Goal: Task Accomplishment & Management: Use online tool/utility

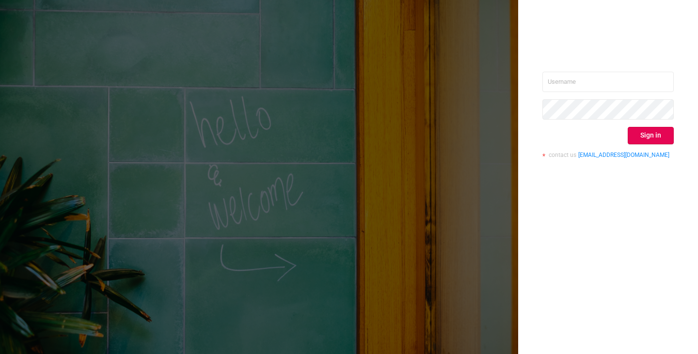
click at [565, 69] on div "Sign in contact us [EMAIL_ADDRESS][DOMAIN_NAME]" at bounding box center [608, 177] width 180 height 354
click at [564, 72] on input "text" at bounding box center [607, 82] width 131 height 20
click at [558, 81] on input "text" at bounding box center [607, 82] width 131 height 20
type input "[PERSON_NAME][EMAIL_ADDRESS][DOMAIN_NAME]"
click at [638, 131] on button "Sign in" at bounding box center [651, 135] width 46 height 17
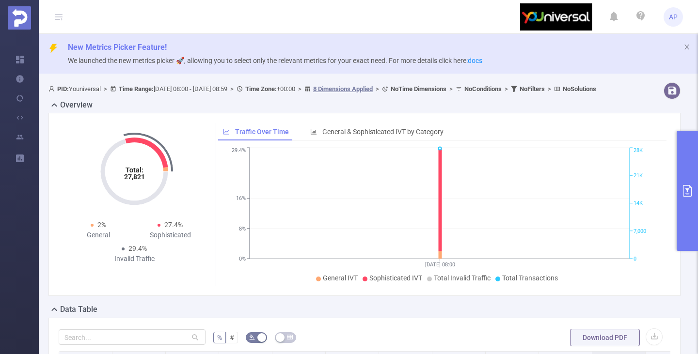
click at [688, 168] on button "primary" at bounding box center [687, 191] width 21 height 120
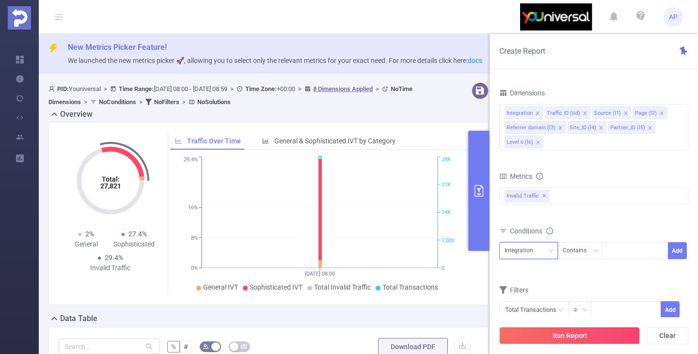
click at [530, 248] on div "Integration" at bounding box center [522, 251] width 35 height 16
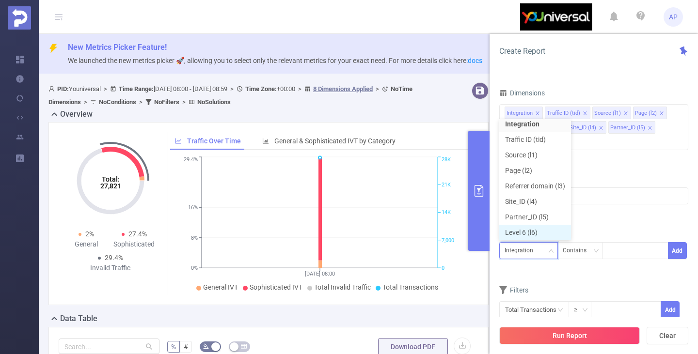
scroll to position [7, 0]
click at [533, 203] on li "Site_ID (l4)" at bounding box center [535, 200] width 72 height 16
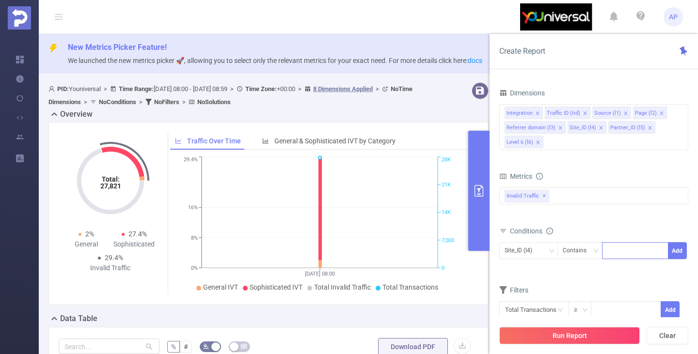
click at [606, 243] on div at bounding box center [635, 250] width 66 height 17
paste input "11432"
type input "11432"
click at [615, 271] on li "11432" at bounding box center [635, 271] width 66 height 16
click at [682, 252] on button "Add" at bounding box center [677, 250] width 19 height 17
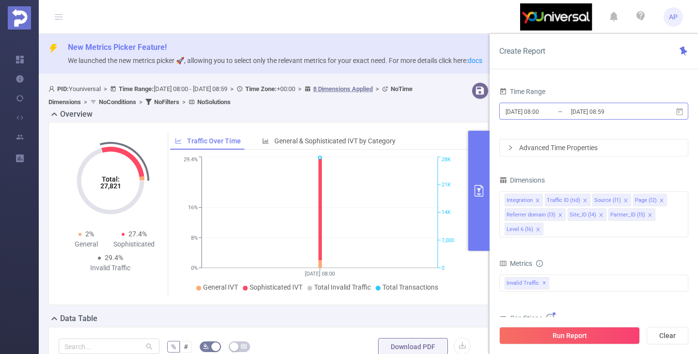
click at [538, 114] on input "[DATE] 08:00" at bounding box center [544, 111] width 79 height 13
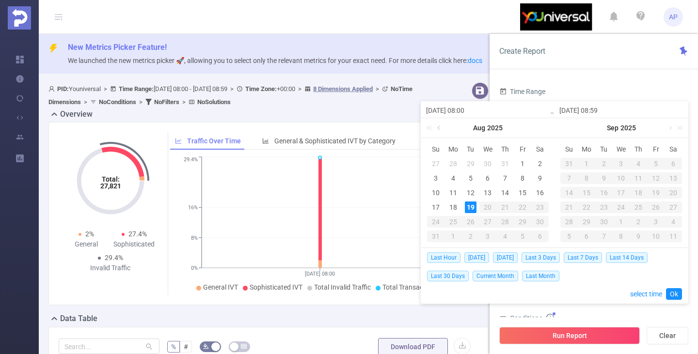
click at [440, 128] on link at bounding box center [439, 127] width 9 height 19
click at [471, 161] on div "1" at bounding box center [471, 164] width 12 height 12
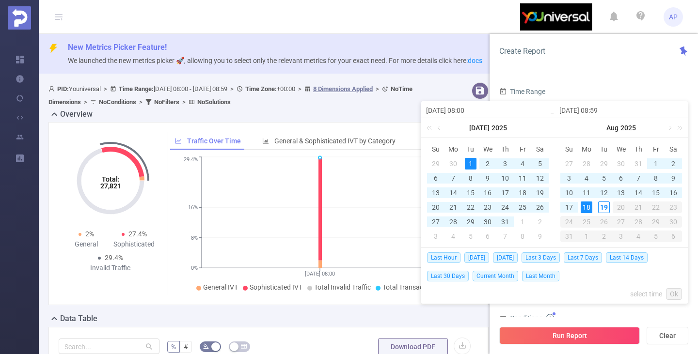
click at [586, 210] on div "18" at bounding box center [587, 208] width 12 height 12
type input "[DATE] 08:00"
type input "[DATE] 08:59"
type input "[DATE] 08:00"
type input "[DATE] 08:59"
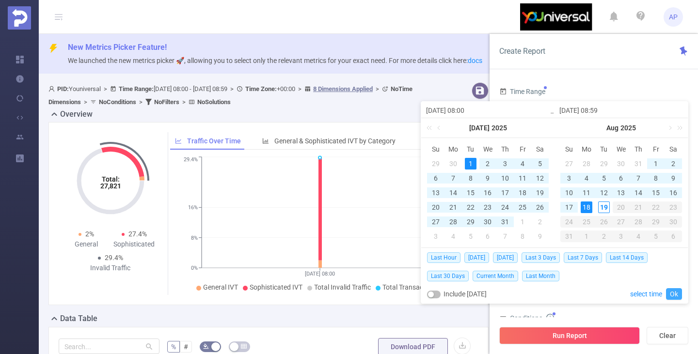
click at [673, 294] on link "Ok" at bounding box center [674, 294] width 16 height 12
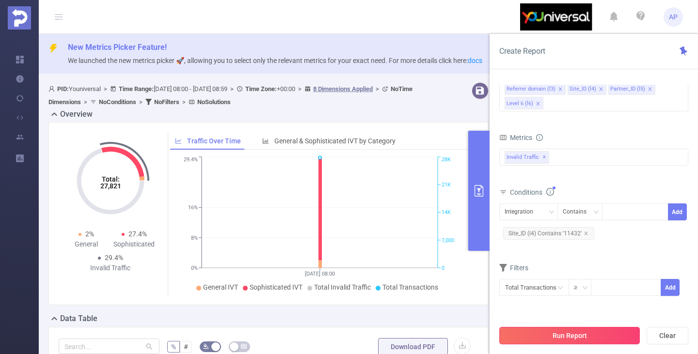
click at [558, 332] on button "Run Report" at bounding box center [569, 335] width 141 height 17
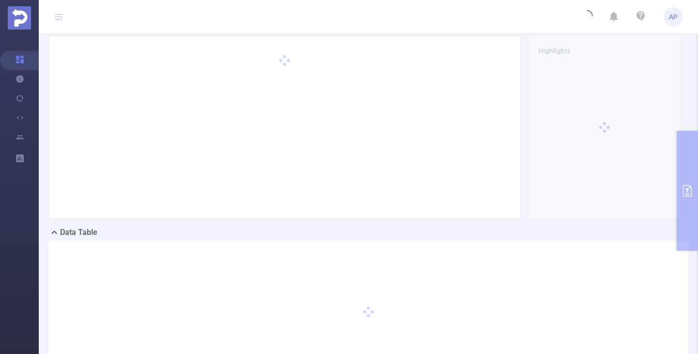
scroll to position [93, 0]
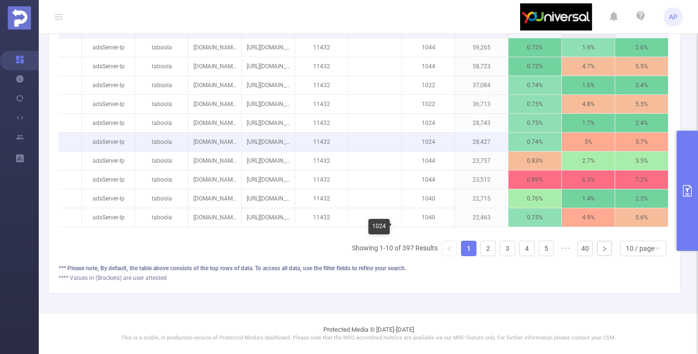
scroll to position [383, 0]
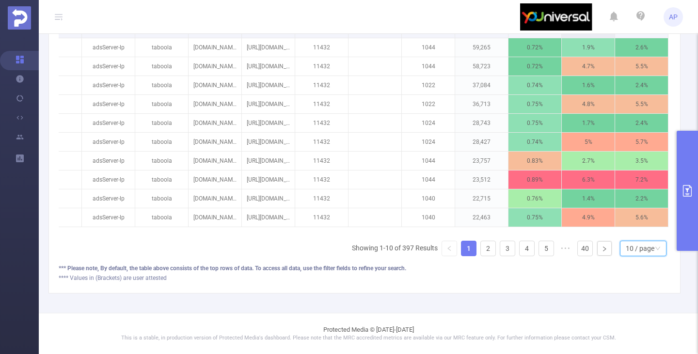
click at [640, 242] on div "10 / page" at bounding box center [640, 248] width 29 height 15
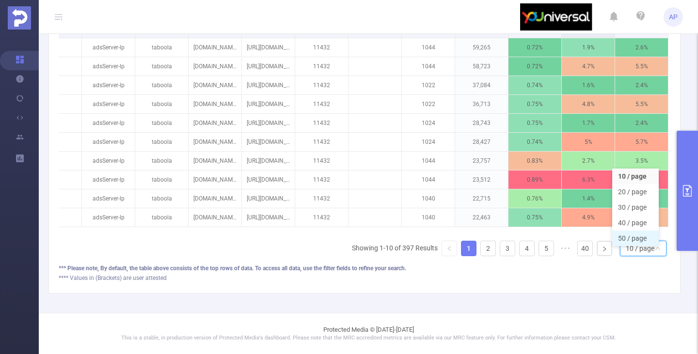
click at [633, 233] on li "50 / page" at bounding box center [635, 239] width 47 height 16
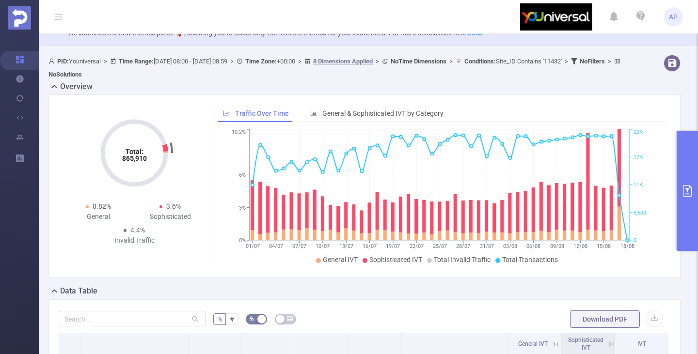
scroll to position [0, 0]
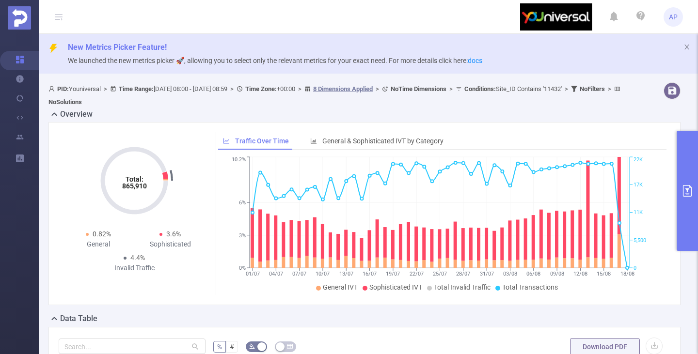
click at [690, 212] on button "primary" at bounding box center [687, 191] width 21 height 120
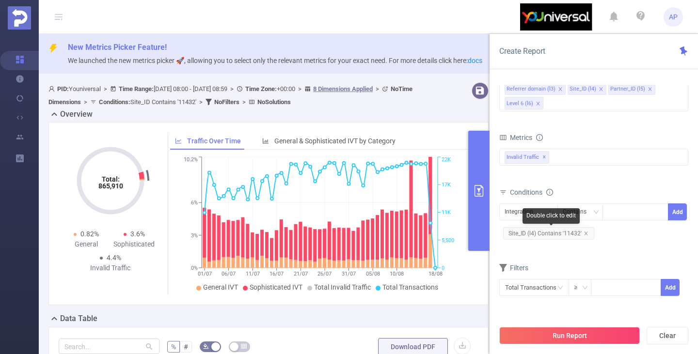
click at [587, 236] on span "Site_ID (l4) Contains '11432'" at bounding box center [548, 233] width 91 height 13
click at [521, 212] on div "Integration" at bounding box center [522, 212] width 35 height 16
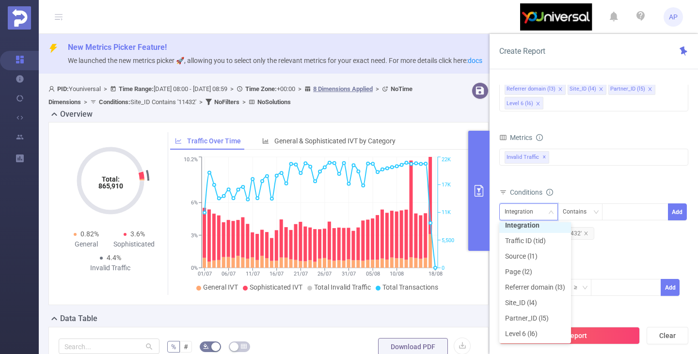
scroll to position [2, 0]
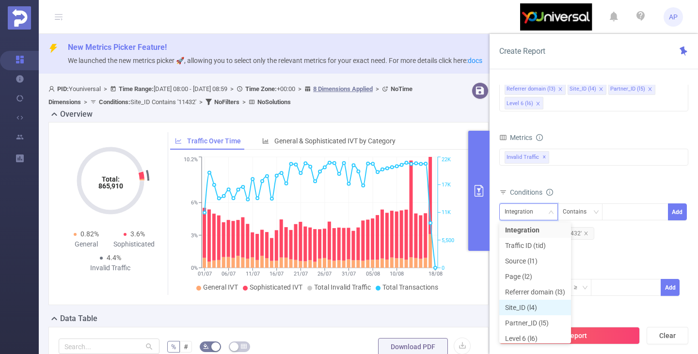
click at [521, 303] on li "Site_ID (l4)" at bounding box center [535, 308] width 72 height 16
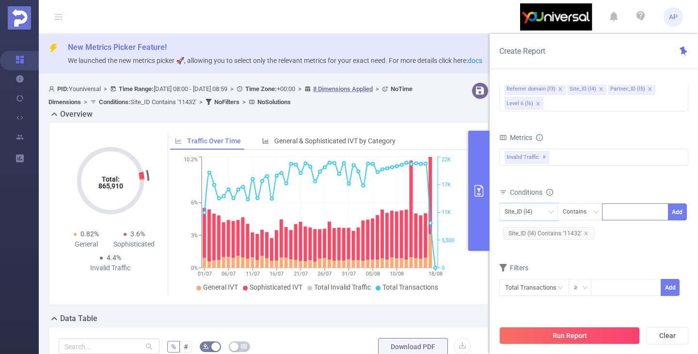
click at [622, 209] on div at bounding box center [635, 212] width 56 height 16
paste input "11432"
type input "11432"
drag, startPoint x: 631, startPoint y: 211, endPoint x: 582, endPoint y: 211, distance: 49.0
click at [582, 211] on span "Site_ID (l4) Contains 11432 Add" at bounding box center [593, 212] width 189 height 17
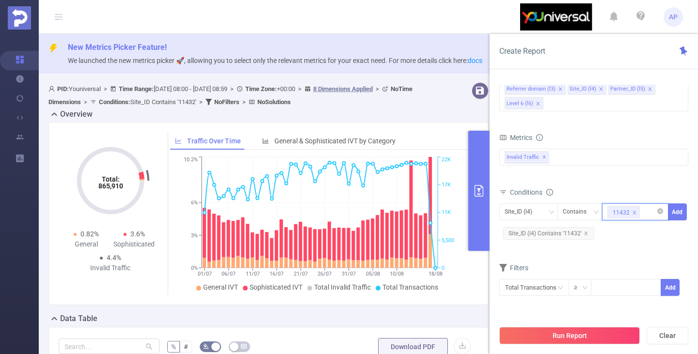
click at [637, 215] on li "11432" at bounding box center [623, 212] width 32 height 13
click at [634, 214] on icon "icon: close" at bounding box center [634, 212] width 5 height 5
click at [628, 214] on div at bounding box center [635, 212] width 56 height 16
type input "9865"
click at [612, 231] on li "9865" at bounding box center [635, 232] width 66 height 16
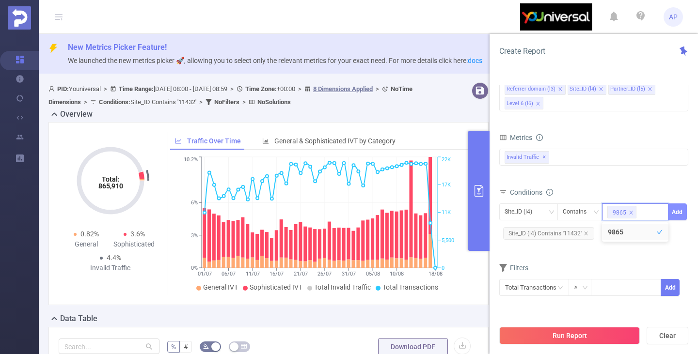
click at [679, 214] on button "Add" at bounding box center [677, 212] width 19 height 17
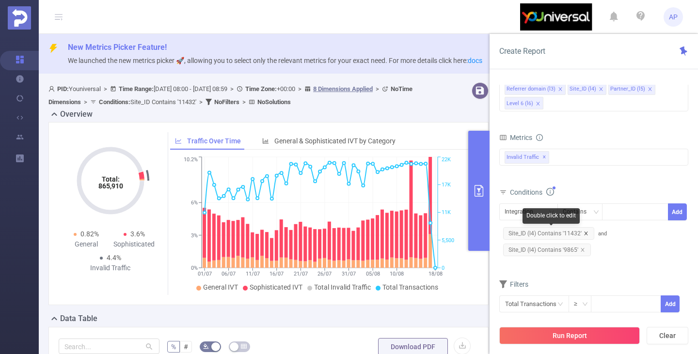
click at [586, 231] on icon "icon: close" at bounding box center [586, 233] width 5 height 5
